Goal: Information Seeking & Learning: Learn about a topic

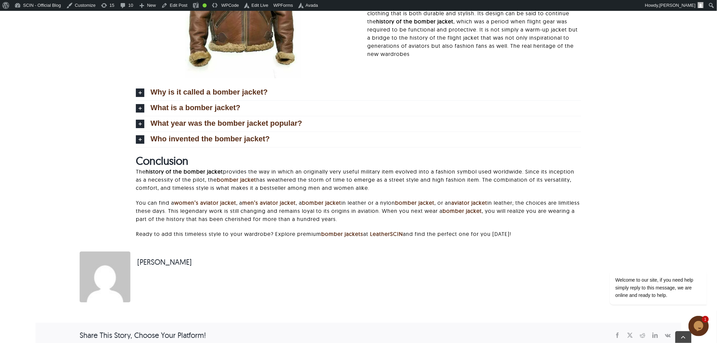
scroll to position [3255, 0]
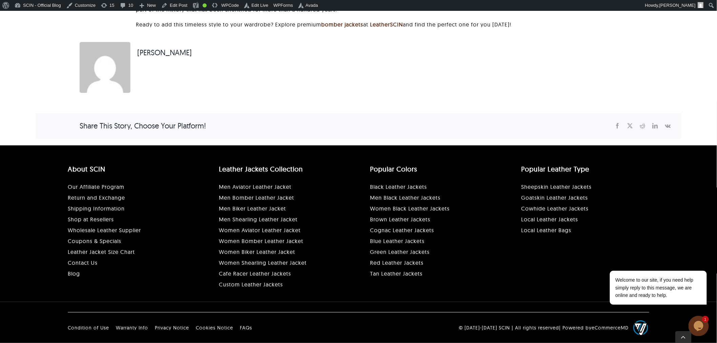
click at [702, 327] on icon "Chat widget" at bounding box center [697, 325] width 9 height 10
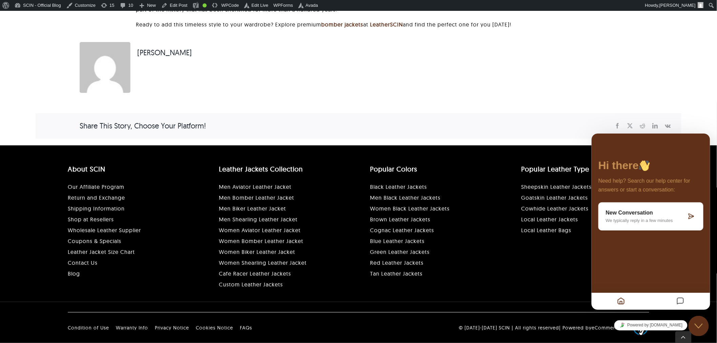
click at [701, 326] on icon "Close Chat This icon closes the chat window." at bounding box center [698, 325] width 8 height 8
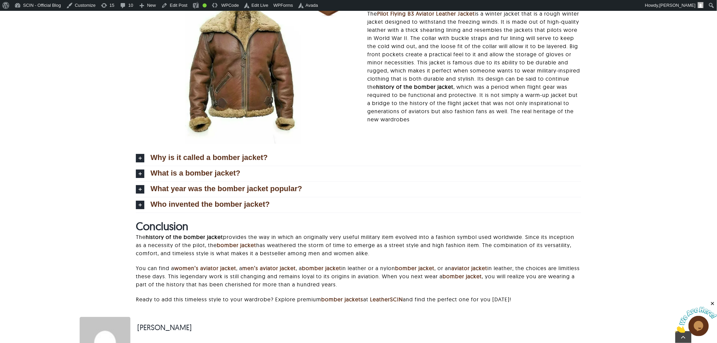
scroll to position [3070, 0]
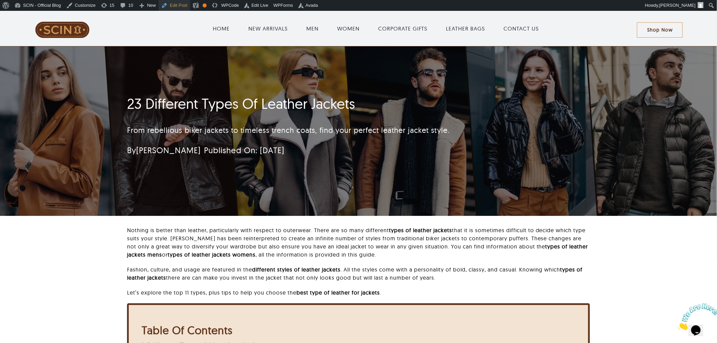
click at [164, 2] on link "Edit Post" at bounding box center [173, 5] width 31 height 11
click at [130, 106] on h1 "23 Different Types Of Leather Jackets" at bounding box center [318, 103] width 382 height 17
